Goal: Task Accomplishment & Management: Use online tool/utility

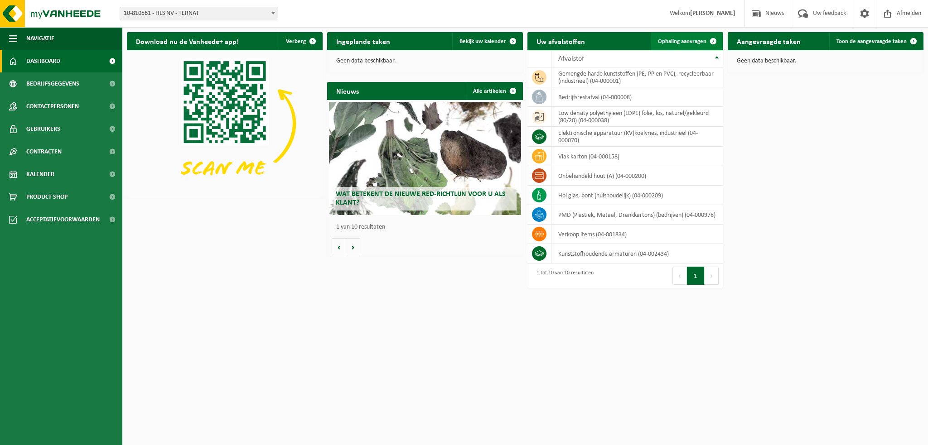
click at [672, 43] on span "Ophaling aanvragen" at bounding box center [682, 41] width 48 height 6
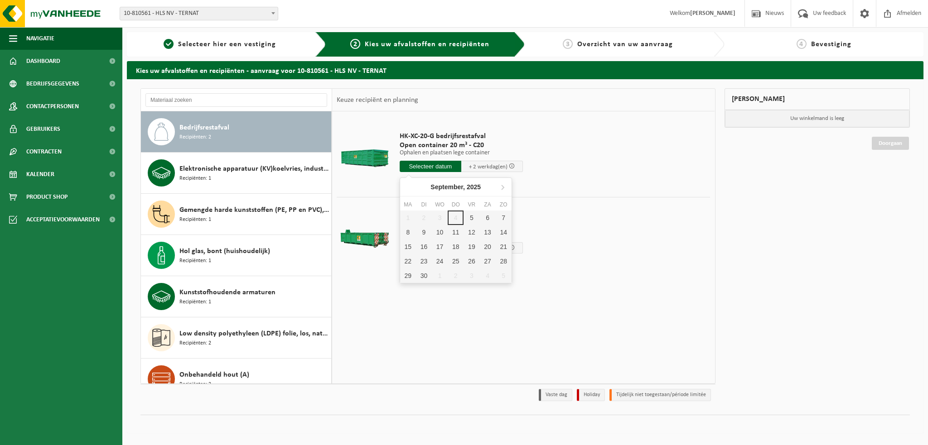
click at [438, 166] on input "text" at bounding box center [430, 166] width 62 height 11
click at [409, 230] on div "8" at bounding box center [408, 232] width 16 height 14
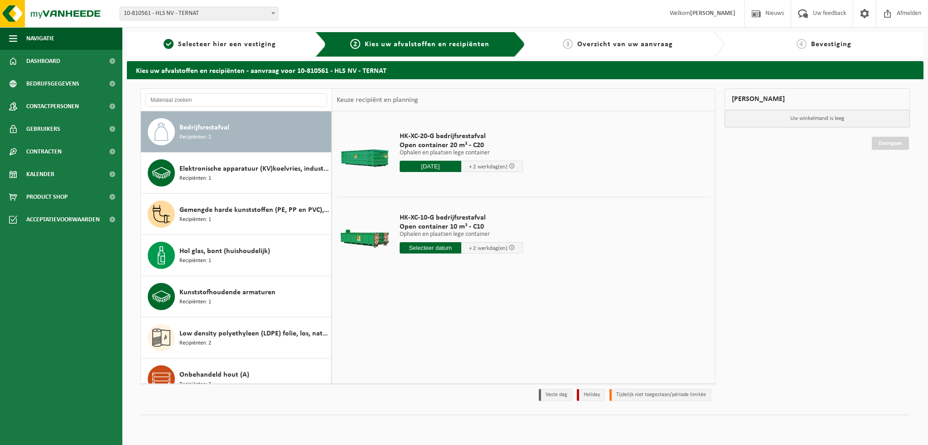
type input "Van 2025-09-08"
type input "2025-09-08"
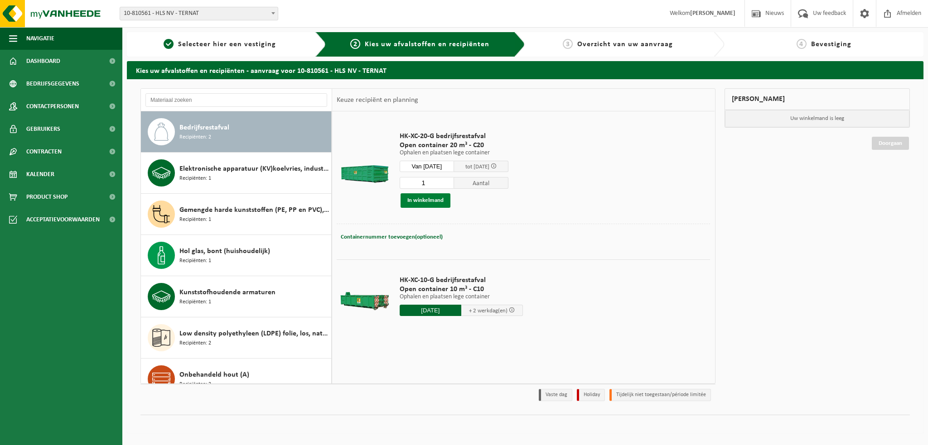
click at [428, 200] on button "In winkelmand" at bounding box center [425, 200] width 50 height 14
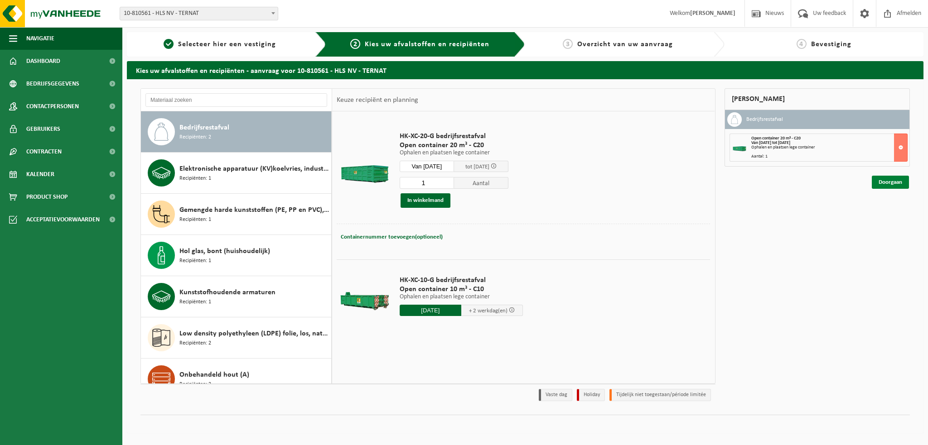
click at [895, 180] on link "Doorgaan" at bounding box center [889, 182] width 37 height 13
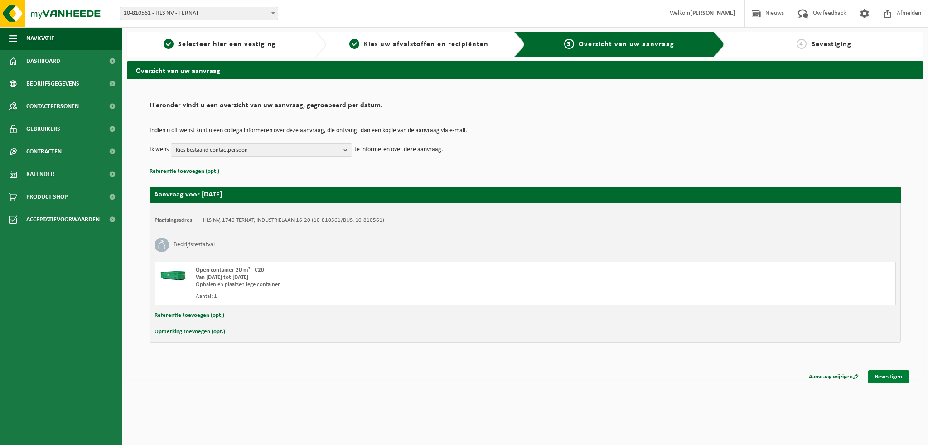
click at [891, 376] on link "Bevestigen" at bounding box center [888, 376] width 41 height 13
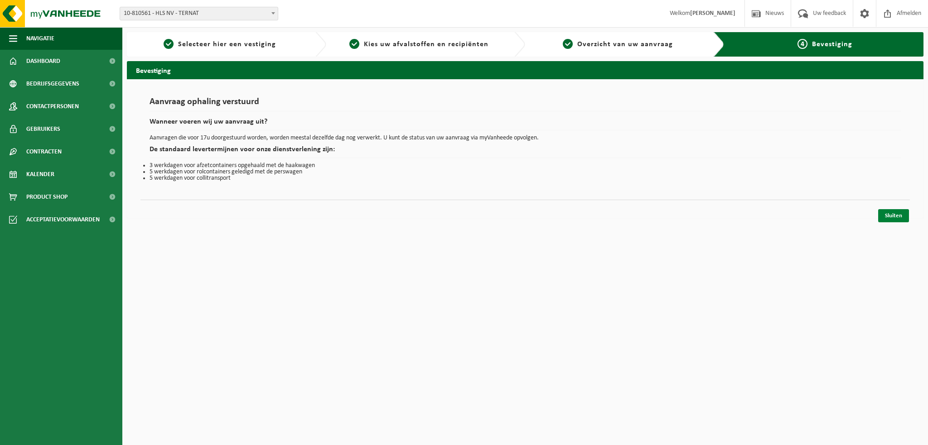
click at [891, 216] on link "Sluiten" at bounding box center [893, 215] width 31 height 13
